Goal: Task Accomplishment & Management: Manage account settings

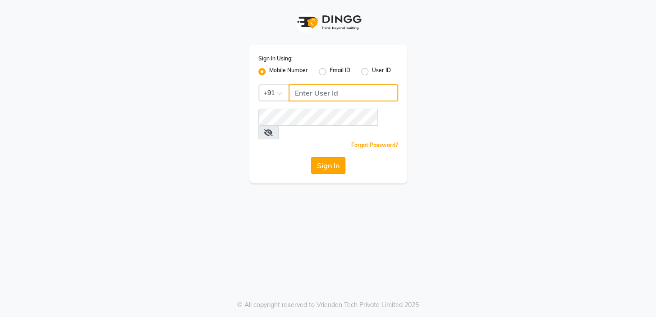
type input "7024791777"
click at [334, 157] on button "Sign In" at bounding box center [328, 165] width 34 height 17
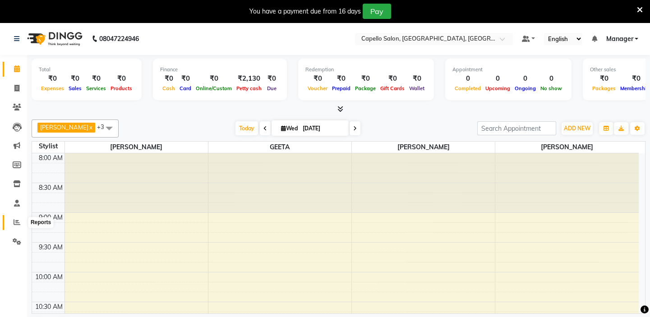
click at [15, 225] on icon at bounding box center [17, 222] width 7 height 7
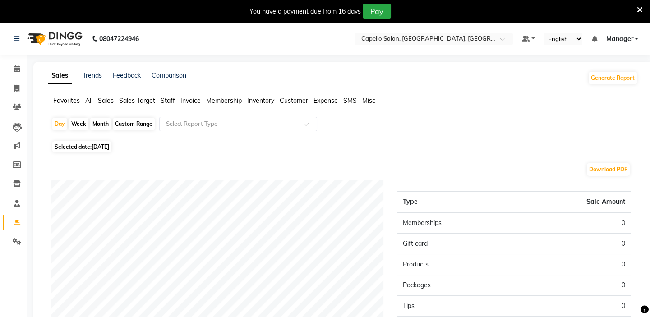
click at [97, 126] on div "Month" at bounding box center [100, 124] width 21 height 13
select select "9"
select select "2025"
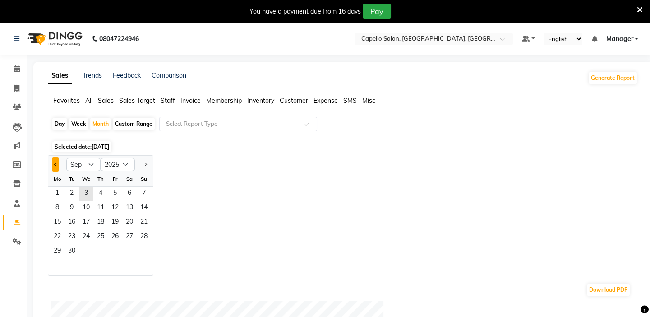
click at [56, 166] on button "Previous month" at bounding box center [55, 164] width 7 height 14
select select "8"
click at [75, 122] on div "Week" at bounding box center [78, 124] width 19 height 13
select select "9"
select select "2025"
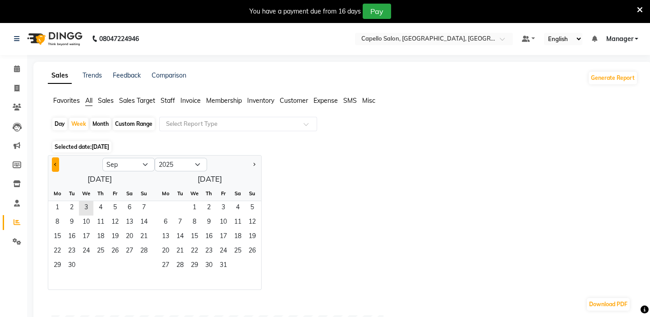
click at [58, 165] on button "Previous month" at bounding box center [55, 164] width 7 height 14
select select "8"
click at [113, 207] on span "1" at bounding box center [115, 208] width 14 height 14
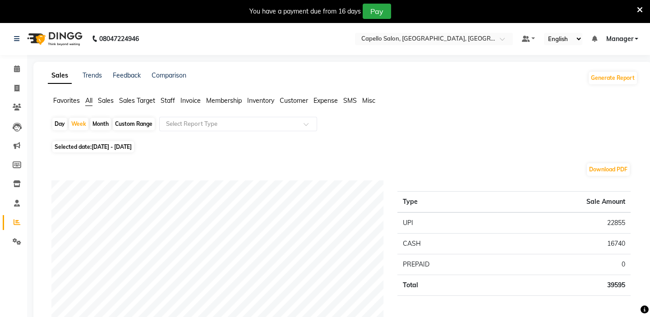
click at [192, 102] on span "Invoice" at bounding box center [190, 101] width 20 height 8
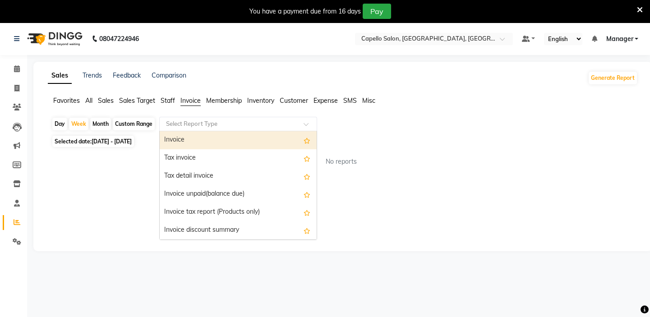
click at [197, 124] on input "text" at bounding box center [229, 124] width 130 height 9
click at [197, 140] on div "Invoice" at bounding box center [238, 140] width 157 height 18
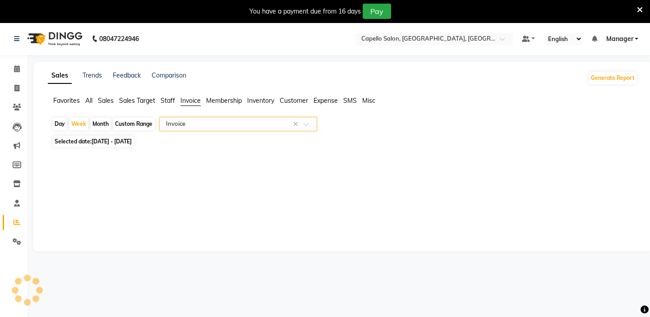
select select "full_report"
select select "csv"
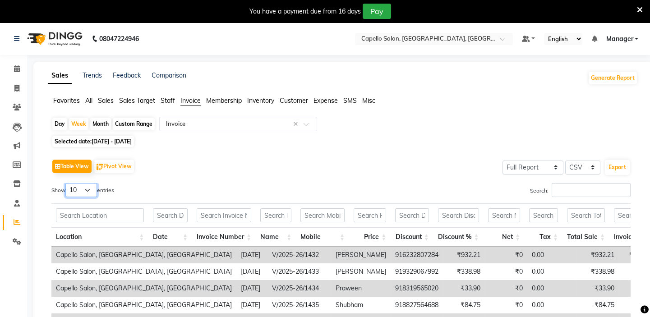
click at [89, 189] on select "10 25 50 100" at bounding box center [81, 190] width 32 height 14
select select "100"
click at [67, 183] on select "10 25 50 100" at bounding box center [81, 190] width 32 height 14
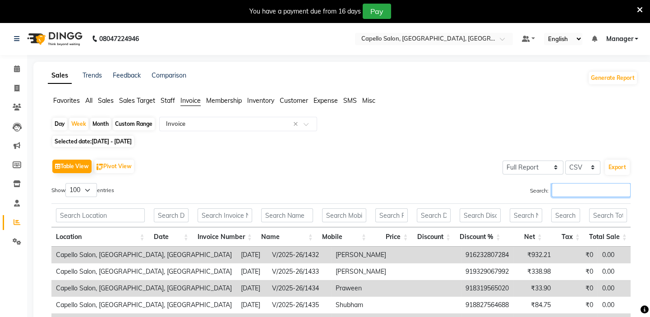
click at [572, 189] on input "Search:" at bounding box center [591, 190] width 79 height 14
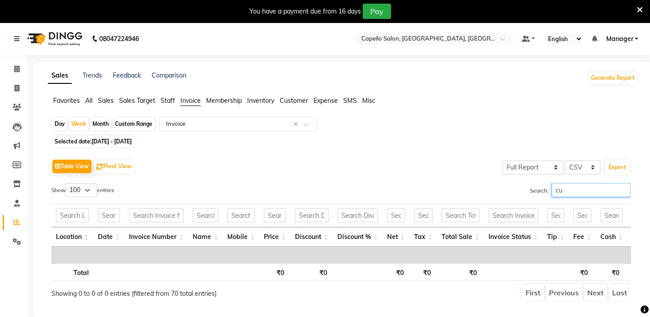
type input "c"
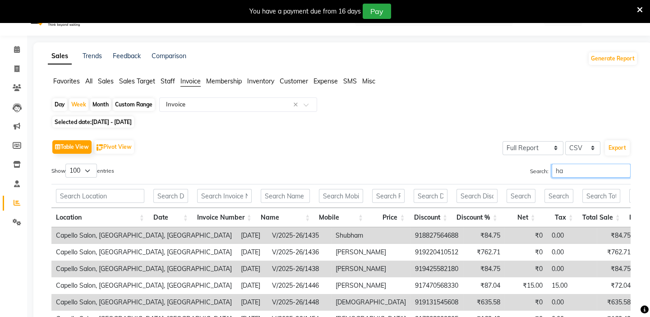
type input "ha"
click at [164, 81] on span "Staff" at bounding box center [168, 81] width 14 height 8
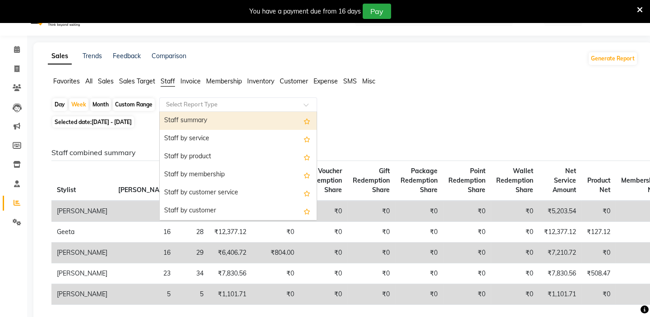
click at [189, 107] on input "text" at bounding box center [229, 104] width 130 height 9
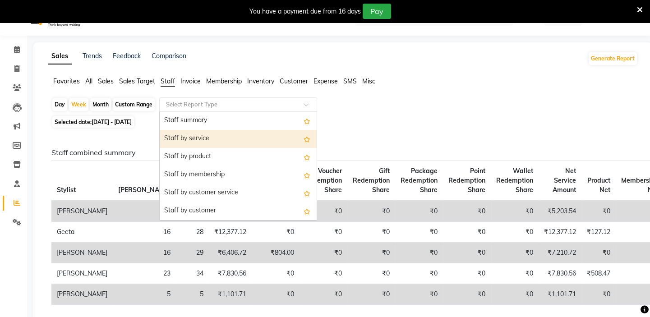
click at [185, 136] on div "Staff by service" at bounding box center [238, 139] width 157 height 18
select select "full_report"
select select "csv"
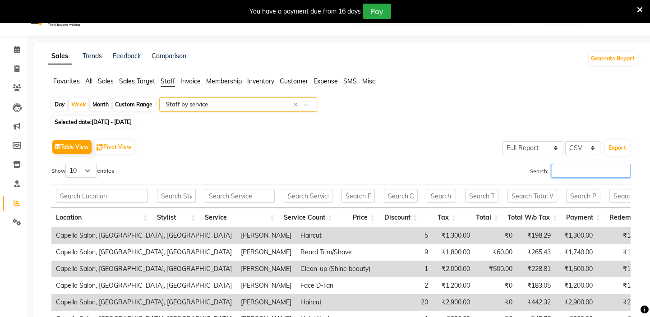
click at [574, 172] on input "Search:" at bounding box center [591, 171] width 79 height 14
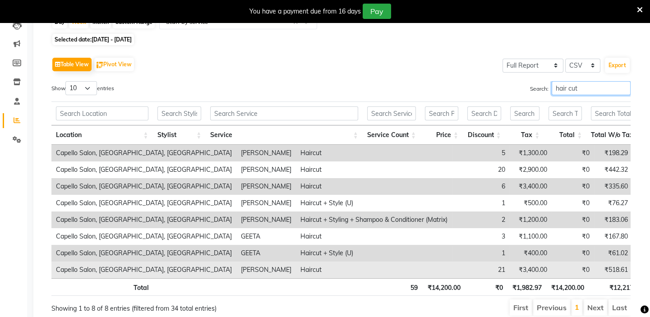
scroll to position [20, 0]
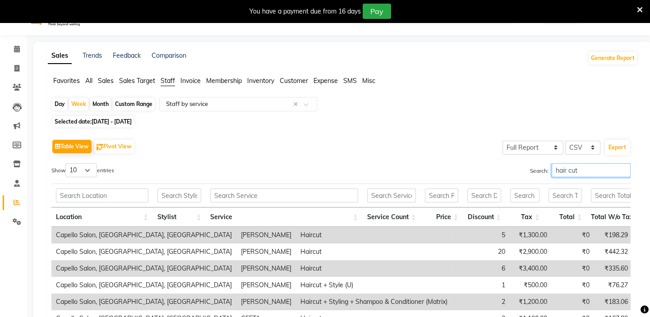
type input "hair cut"
click at [90, 170] on select "10 25 50 100" at bounding box center [81, 170] width 32 height 14
select select "100"
click at [67, 163] on select "10 25 50 100" at bounding box center [81, 170] width 32 height 14
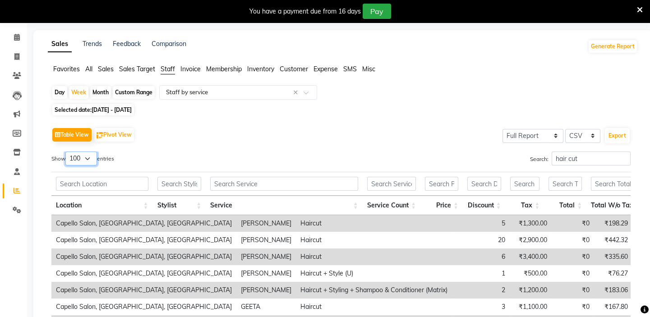
scroll to position [0, 0]
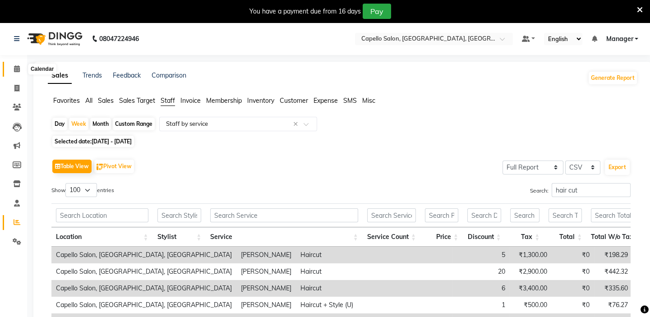
click at [18, 68] on icon at bounding box center [17, 68] width 6 height 7
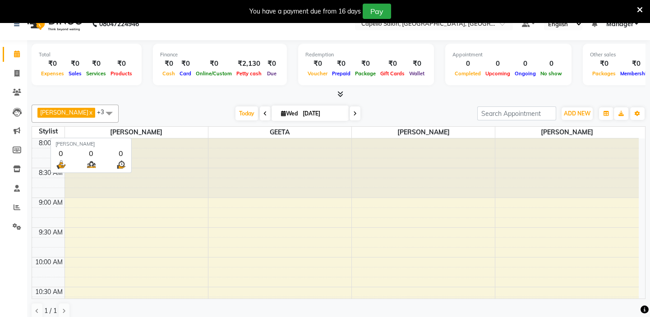
scroll to position [23, 0]
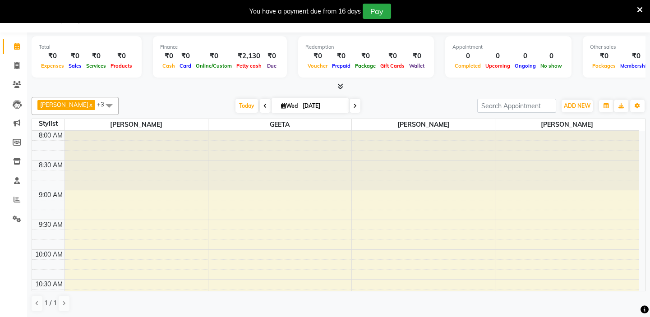
click at [106, 104] on span at bounding box center [109, 105] width 18 height 17
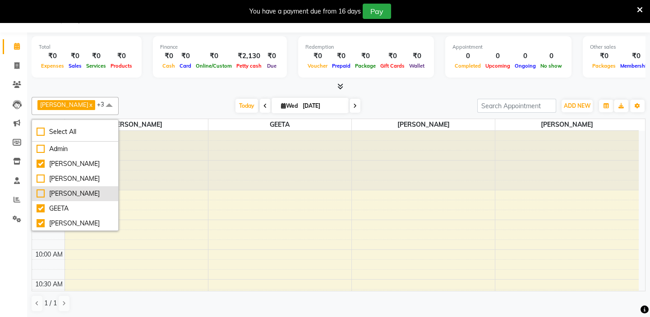
click at [89, 199] on div "[PERSON_NAME]" at bounding box center [75, 193] width 77 height 9
checkbox input "true"
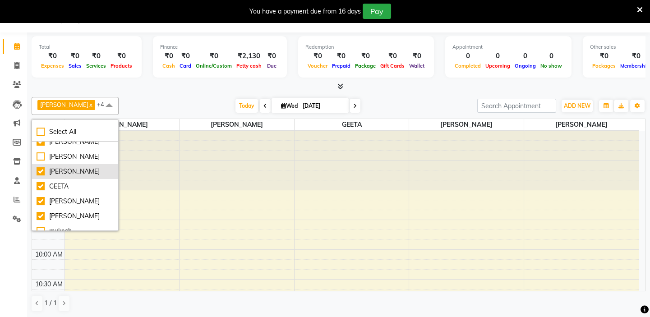
scroll to position [21, 0]
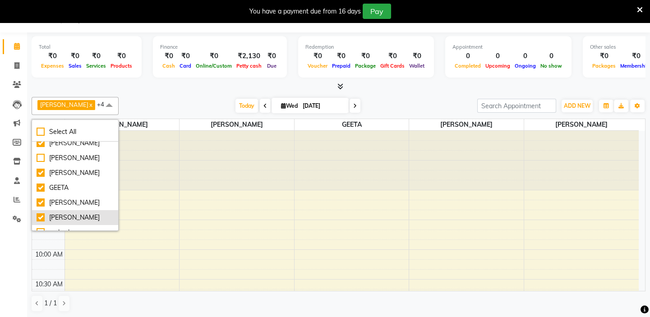
click at [71, 222] on div "[PERSON_NAME]" at bounding box center [75, 217] width 77 height 9
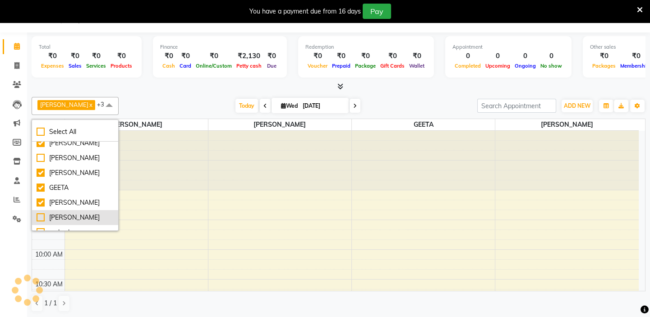
checkbox input "false"
click at [135, 92] on div "Total ₹0 Expenses ₹0 Sales ₹0 Services ₹0 Products Finance ₹0 Cash ₹0 Card ₹0 O…" at bounding box center [338, 175] width 623 height 286
